Goal: Transaction & Acquisition: Purchase product/service

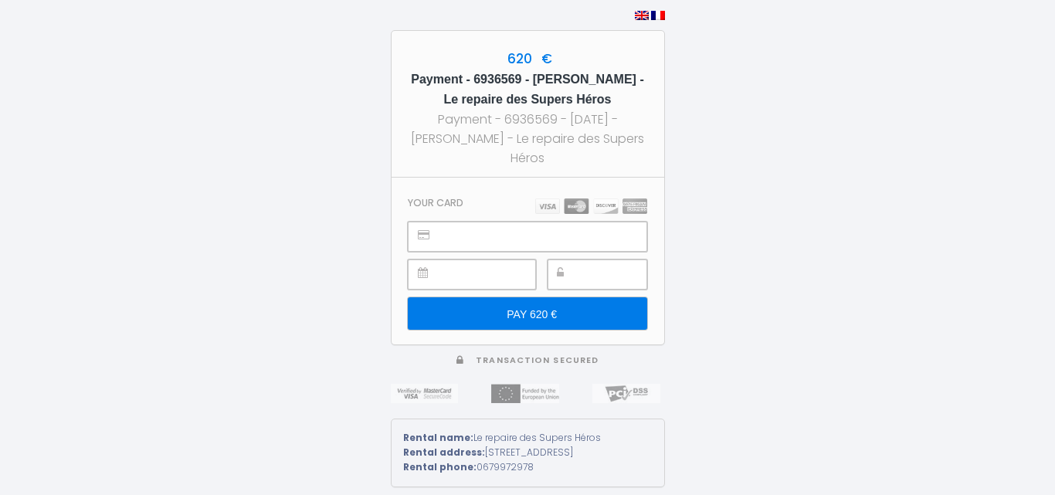
click at [451, 197] on h3 "Your card" at bounding box center [436, 203] width 56 height 12
click at [538, 307] on input "PAY 620 €" at bounding box center [527, 313] width 239 height 32
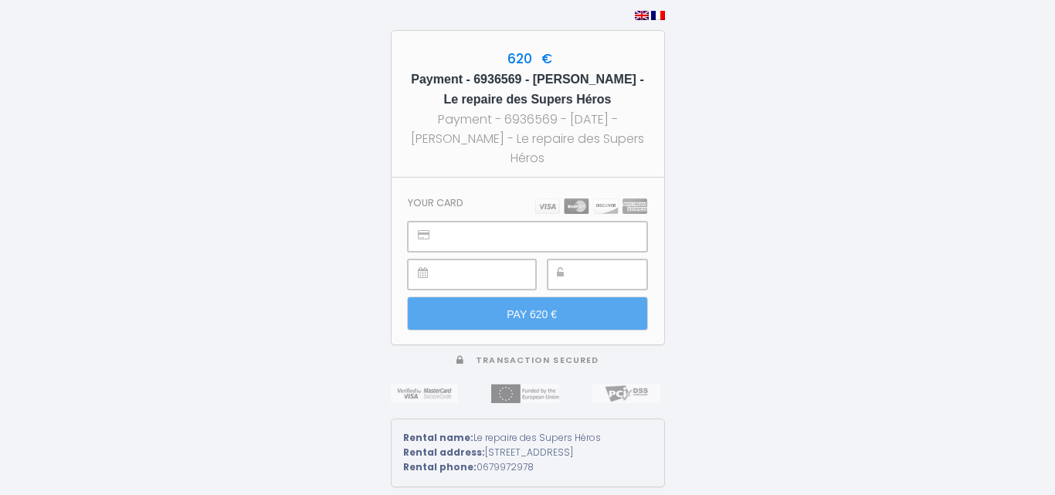
click at [443, 184] on section "Your card PAY 620 €" at bounding box center [528, 261] width 273 height 167
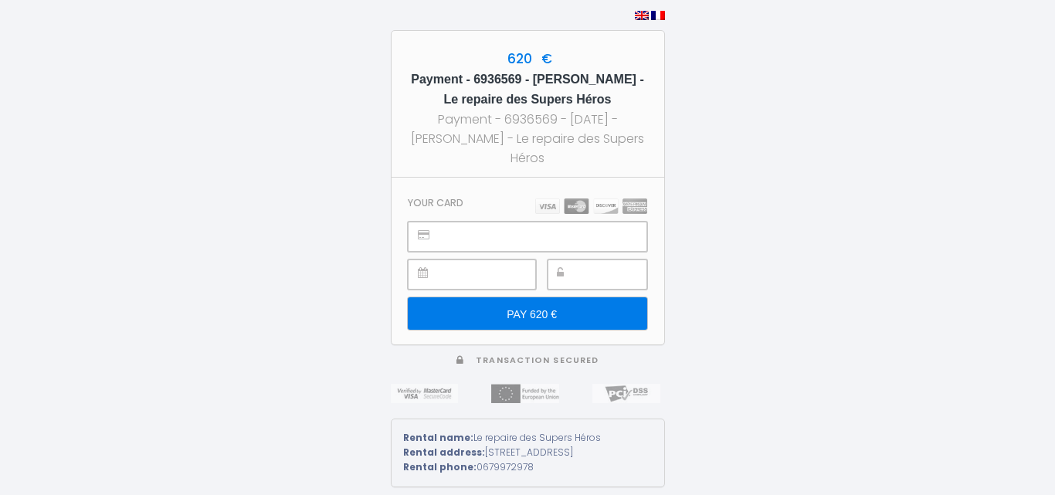
click at [418, 267] on icon at bounding box center [423, 272] width 10 height 11
click at [420, 267] on icon at bounding box center [423, 272] width 10 height 11
click at [524, 304] on input "PAY 620 €" at bounding box center [527, 313] width 239 height 32
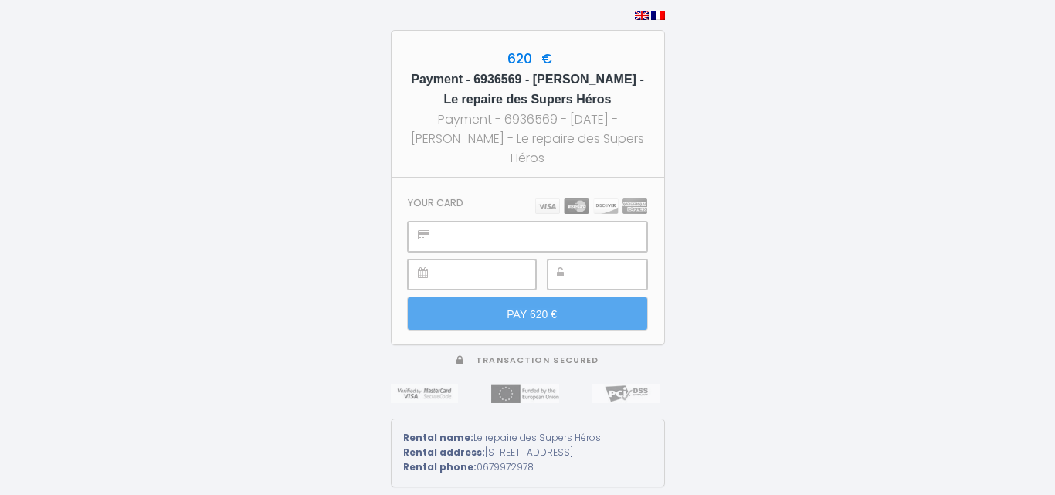
click at [466, 189] on section "Your card PAY 620 €" at bounding box center [528, 261] width 273 height 167
click at [539, 198] on img at bounding box center [591, 205] width 112 height 15
click at [497, 143] on div "Payment - 6936569 - [DATE] - [PERSON_NAME] - Le repaire des Supers Héros" at bounding box center [527, 139] width 245 height 58
click at [519, 158] on div "Payment - 6936569 - [DATE] - [PERSON_NAME] - Le repaire des Supers Héros" at bounding box center [527, 139] width 245 height 58
click at [200, 240] on div "620 € Payment - 6936569 - Monelle Lebrun - Le repaire des Supers Héros Payment …" at bounding box center [527, 247] width 1055 height 495
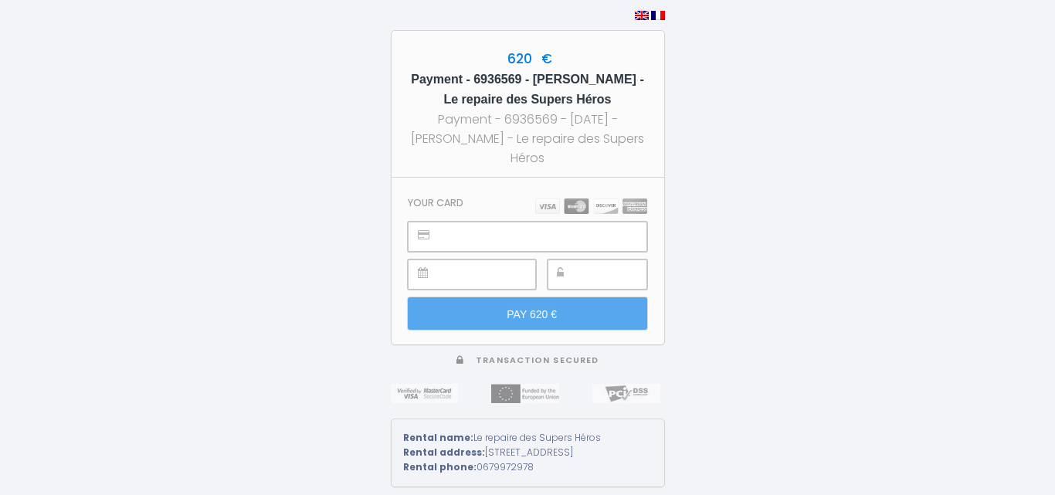
drag, startPoint x: 197, startPoint y: 237, endPoint x: 762, endPoint y: 172, distance: 568.3
click at [762, 172] on div "620 € Payment - 6936569 - Monelle Lebrun - Le repaire des Supers Héros Payment …" at bounding box center [527, 247] width 1055 height 495
click at [481, 184] on section "Your card PAY 620 €" at bounding box center [528, 261] width 273 height 167
click at [555, 202] on img at bounding box center [591, 205] width 112 height 15
click at [516, 149] on div "Payment - 6936569 - [DATE] - [PERSON_NAME] - Le repaire des Supers Héros" at bounding box center [527, 139] width 245 height 58
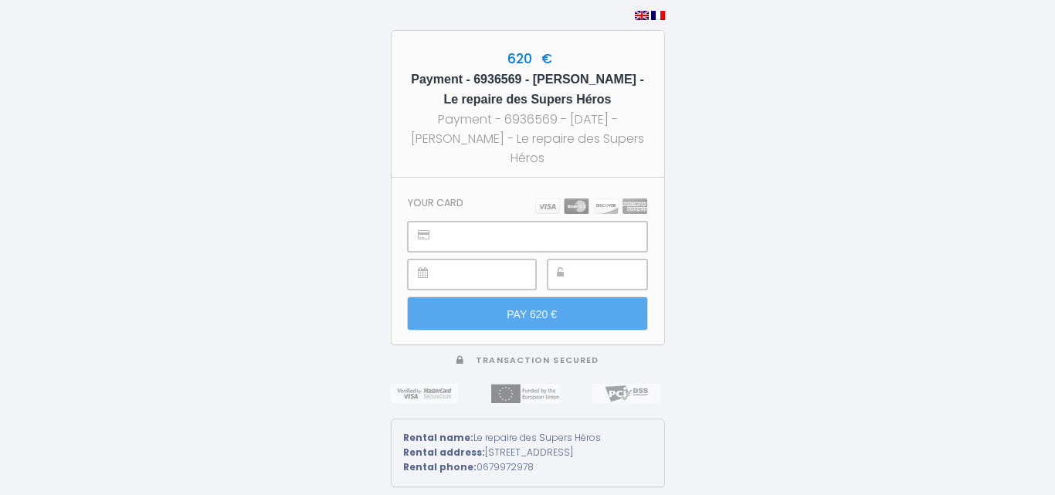
drag, startPoint x: 480, startPoint y: 192, endPoint x: 449, endPoint y: 195, distance: 31.7
click at [449, 197] on h3 "Your card" at bounding box center [436, 203] width 56 height 12
click at [541, 202] on img at bounding box center [591, 205] width 112 height 15
click at [577, 201] on img at bounding box center [591, 205] width 112 height 15
click at [603, 201] on img at bounding box center [591, 205] width 112 height 15
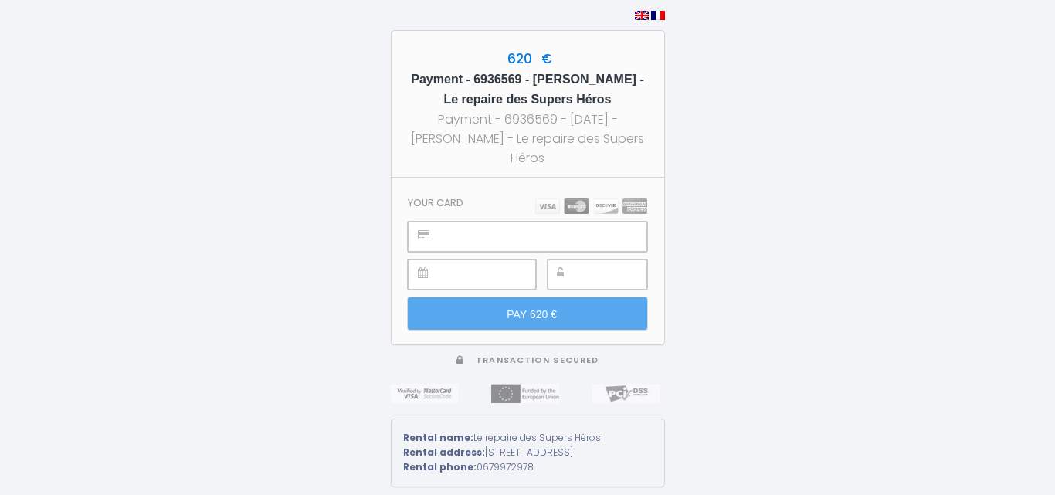
click at [641, 199] on img at bounding box center [591, 205] width 112 height 15
click at [425, 161] on div "620 € Payment - 6936569 - Monelle Lebrun - Le repaire des Supers Héros Payment …" at bounding box center [528, 104] width 273 height 147
click at [544, 198] on img at bounding box center [591, 205] width 112 height 15
click at [569, 198] on img at bounding box center [591, 205] width 112 height 15
click at [597, 198] on img at bounding box center [591, 205] width 112 height 15
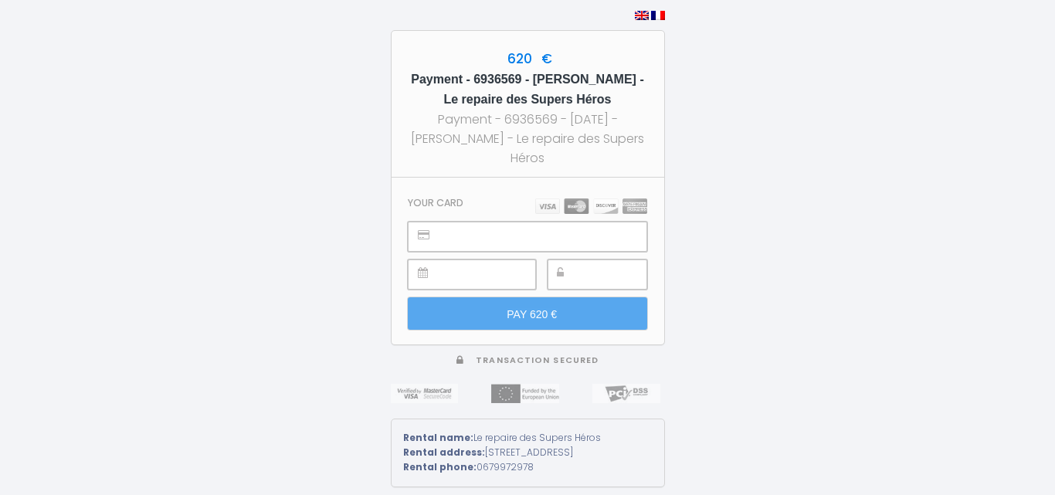
click at [625, 198] on img at bounding box center [591, 205] width 112 height 15
drag, startPoint x: 504, startPoint y: 384, endPoint x: 510, endPoint y: 376, distance: 9.4
click at [504, 385] on img at bounding box center [525, 393] width 68 height 19
click at [507, 386] on img at bounding box center [525, 393] width 68 height 19
click at [450, 388] on img at bounding box center [425, 393] width 68 height 19
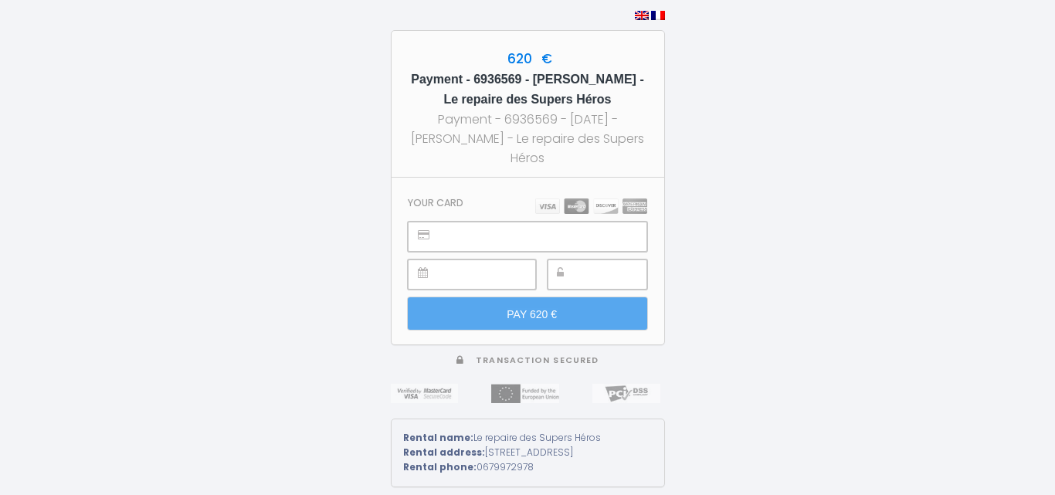
click at [629, 385] on img at bounding box center [626, 393] width 68 height 19
click at [577, 201] on img at bounding box center [591, 205] width 112 height 15
click at [511, 156] on div "Payment - 6936569 - [DATE] - [PERSON_NAME] - Le repaire des Supers Héros" at bounding box center [527, 139] width 245 height 58
click at [527, 95] on h5 "Payment - 6936569 - [PERSON_NAME] - Le repaire des Supers Héros" at bounding box center [527, 90] width 245 height 40
click at [558, 89] on h5 "Payment - 6936569 - [PERSON_NAME] - Le repaire des Supers Héros" at bounding box center [527, 90] width 245 height 40
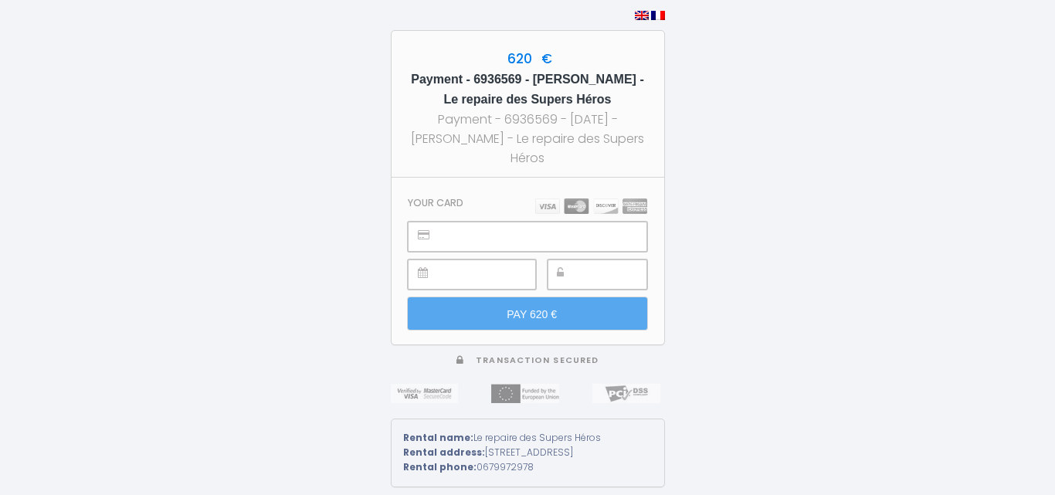
click at [466, 90] on h5 "Payment - 6936569 - [PERSON_NAME] - Le repaire des Supers Héros" at bounding box center [527, 90] width 245 height 40
click at [416, 101] on h5 "Payment - 6936569 - [PERSON_NAME] - Le repaire des Supers Héros" at bounding box center [527, 90] width 245 height 40
drag, startPoint x: 426, startPoint y: 127, endPoint x: 448, endPoint y: 134, distance: 22.7
click at [448, 134] on div "Payment - 6936569 - [DATE] - [PERSON_NAME] - Le repaire des Supers Héros" at bounding box center [527, 139] width 245 height 58
click at [494, 147] on div "Payment - 6936569 - [DATE] - [PERSON_NAME] - Le repaire des Supers Héros" at bounding box center [527, 139] width 245 height 58
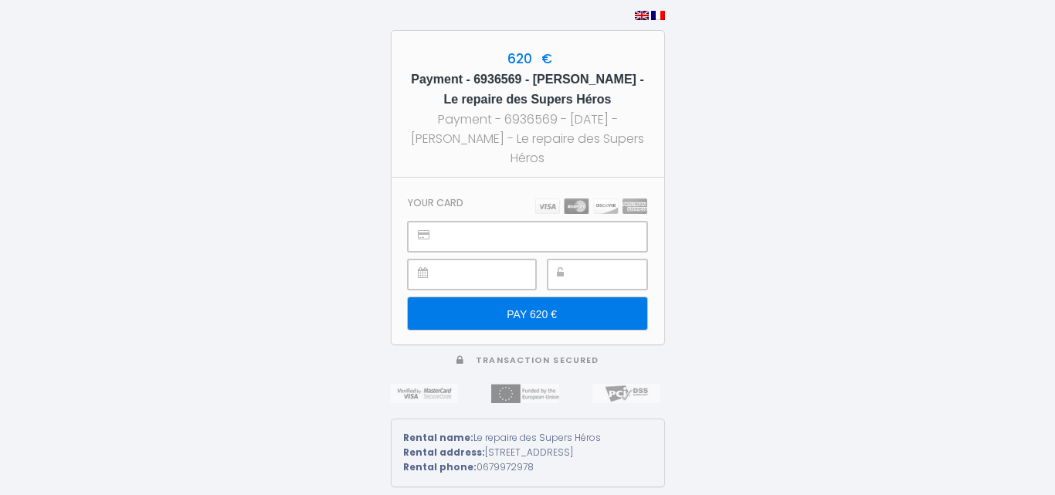
click at [460, 181] on section "Your card PAY 620 €" at bounding box center [528, 261] width 273 height 167
click at [619, 305] on input "PAY 620 €" at bounding box center [527, 313] width 239 height 32
